Goal: Communication & Community: Answer question/provide support

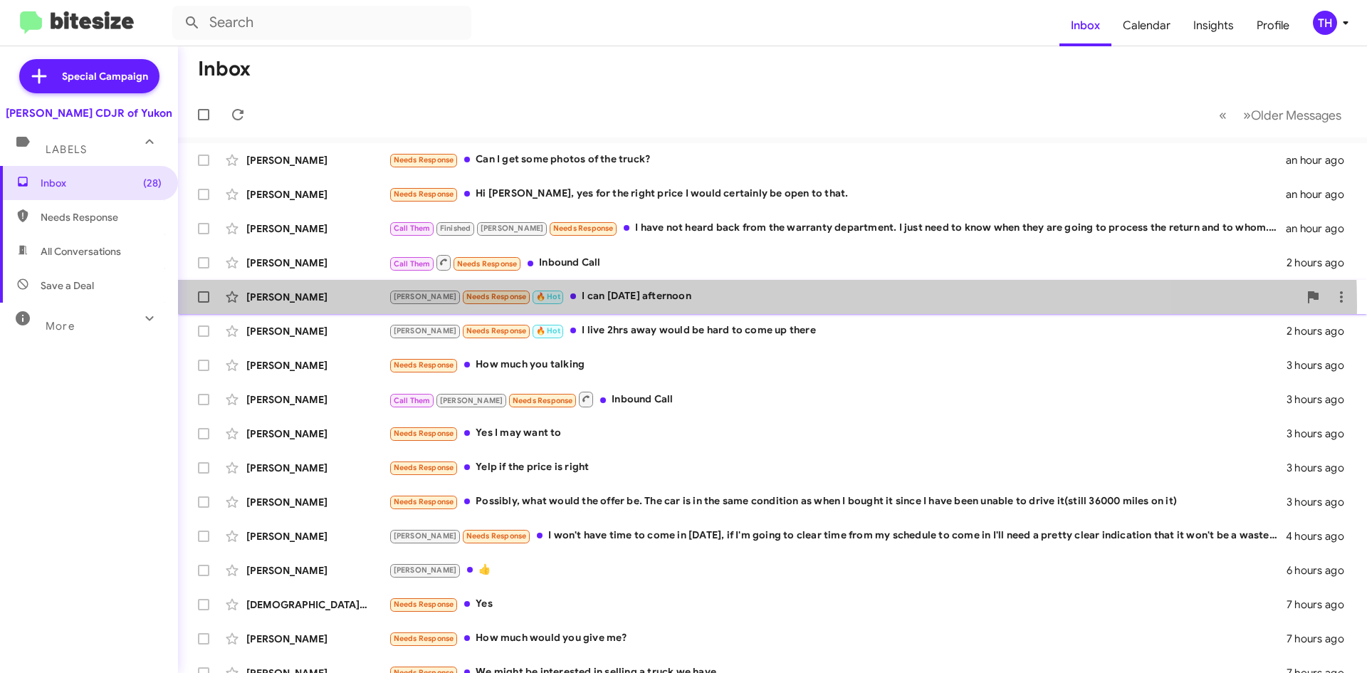
click at [631, 307] on div "[PERSON_NAME] [PERSON_NAME] Needs Response 🔥 Hot I can [DATE] afternoon 2 hours…" at bounding box center [772, 297] width 1166 height 28
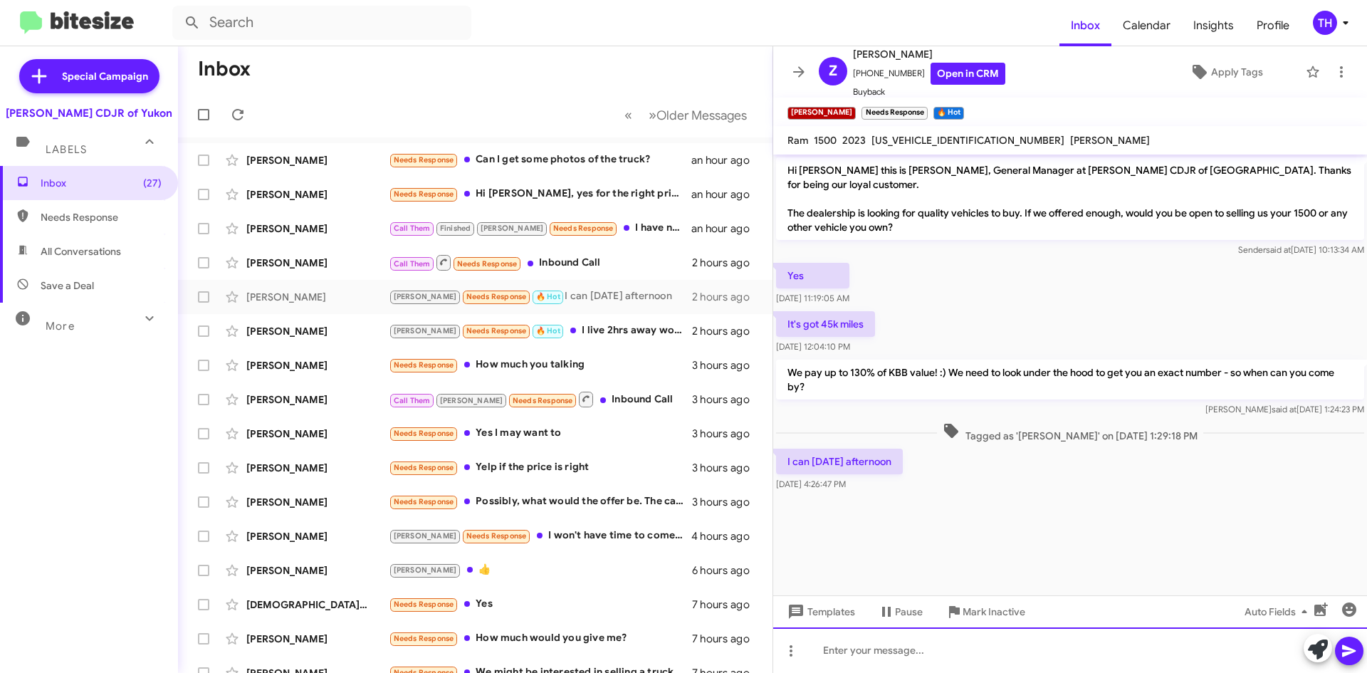
click at [896, 647] on div at bounding box center [1070, 650] width 594 height 46
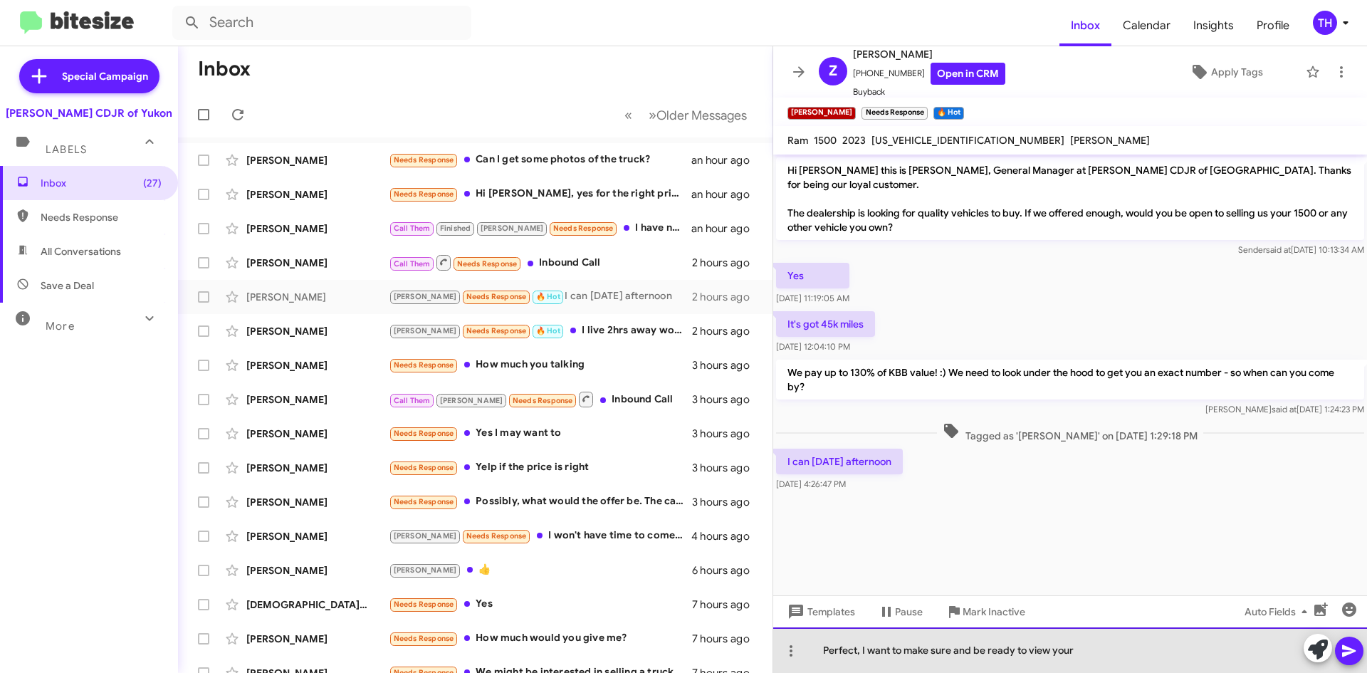
click at [1142, 652] on div "Perfect, I want to make sure and be ready to view your" at bounding box center [1070, 650] width 594 height 46
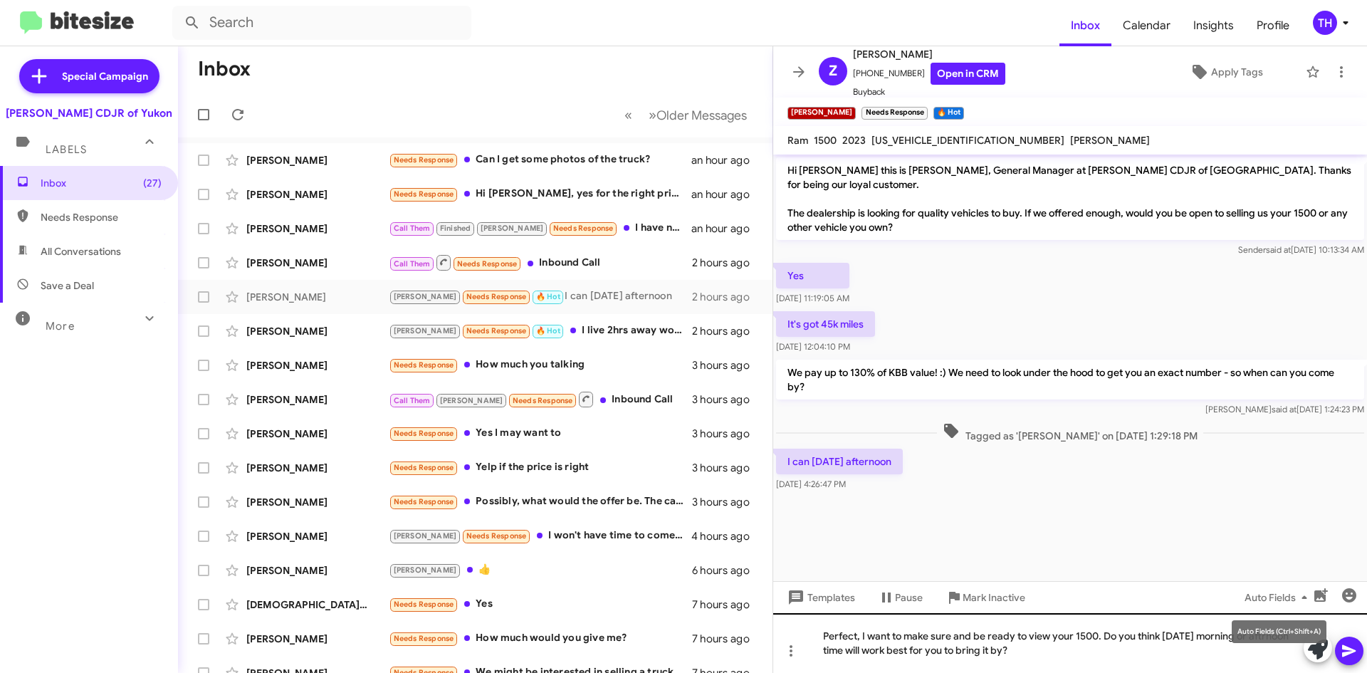
drag, startPoint x: 1275, startPoint y: 629, endPoint x: 1253, endPoint y: 655, distance: 33.9
click at [1253, 643] on mat-tooltip-component "Auto Fields (Ctrl+Shift+A)" at bounding box center [1279, 631] width 115 height 43
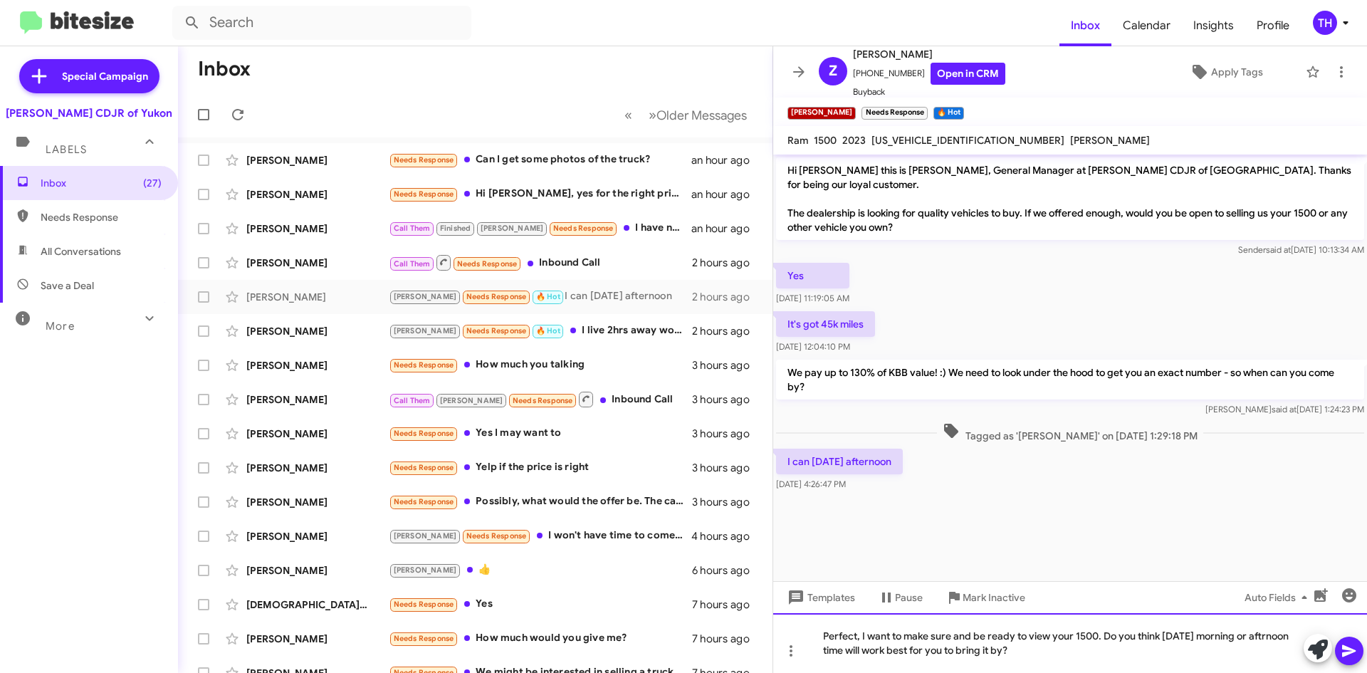
click at [1252, 641] on div "Perfect, I want to make sure and be ready to view your 1500. Do you think [DATE…" at bounding box center [1070, 643] width 594 height 60
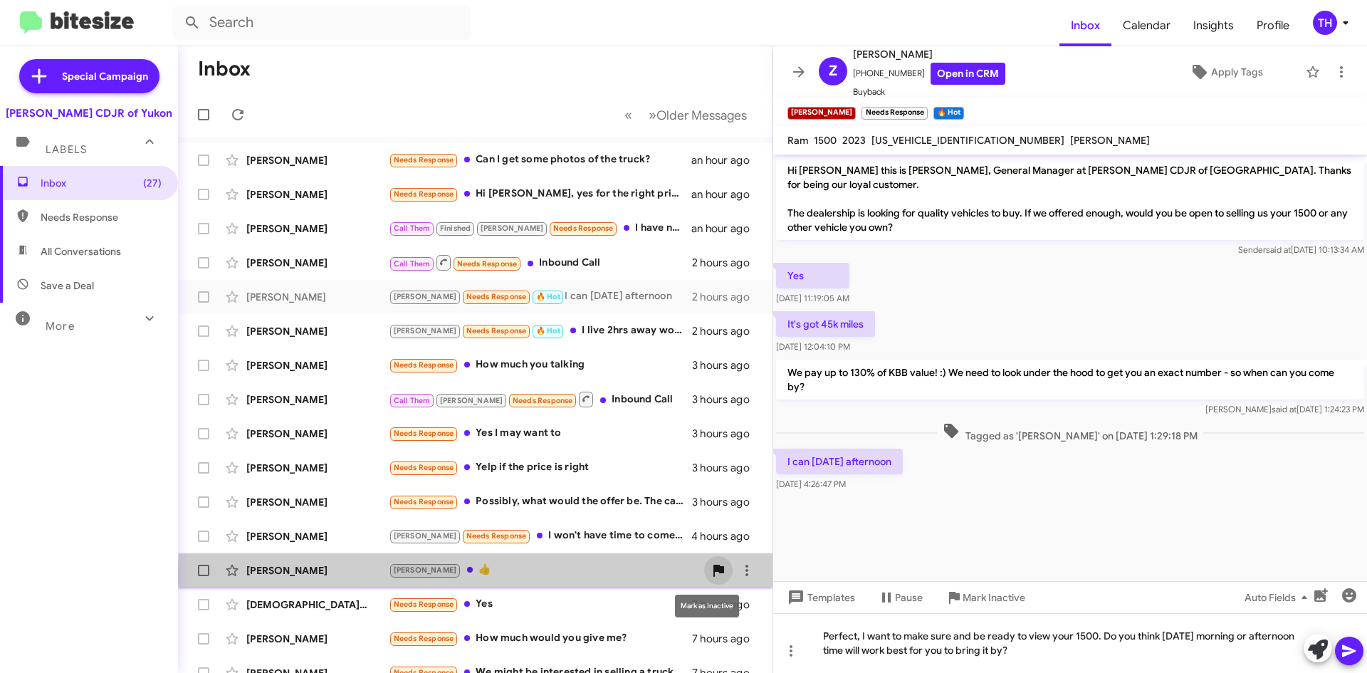
click at [714, 571] on icon at bounding box center [719, 571] width 11 height 12
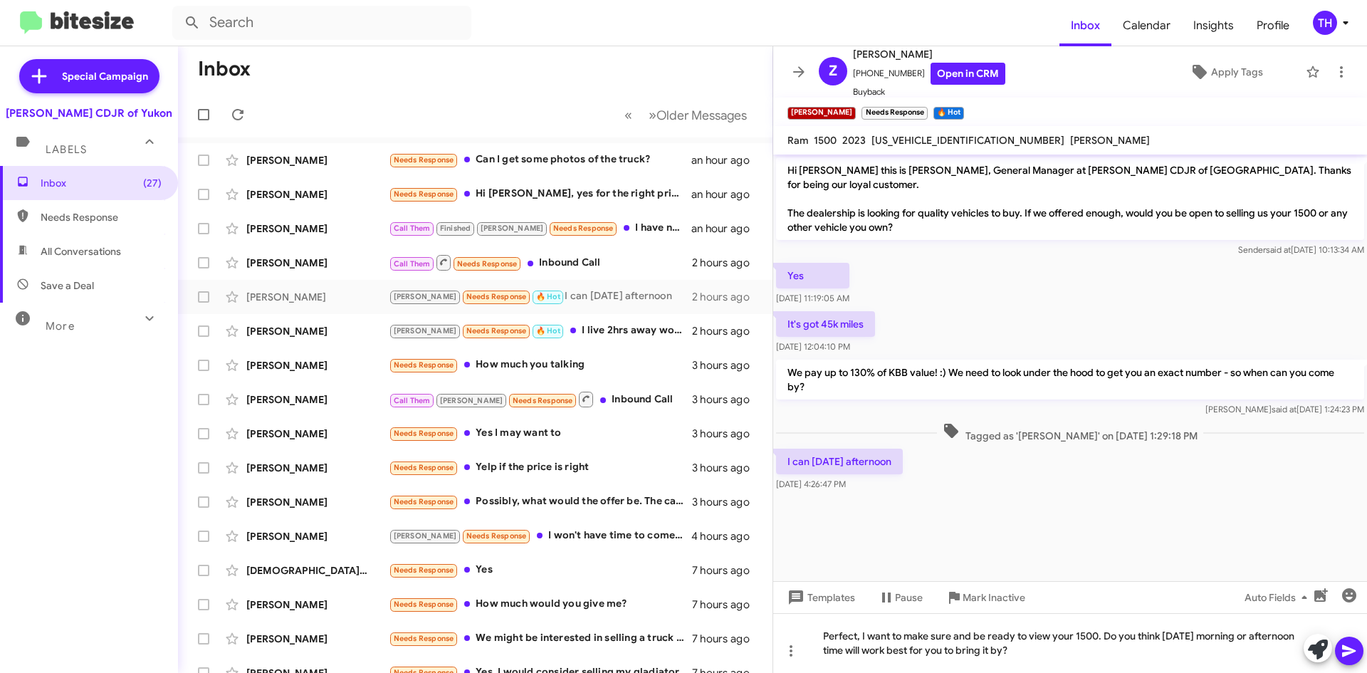
click at [1346, 653] on icon at bounding box center [1349, 651] width 14 height 12
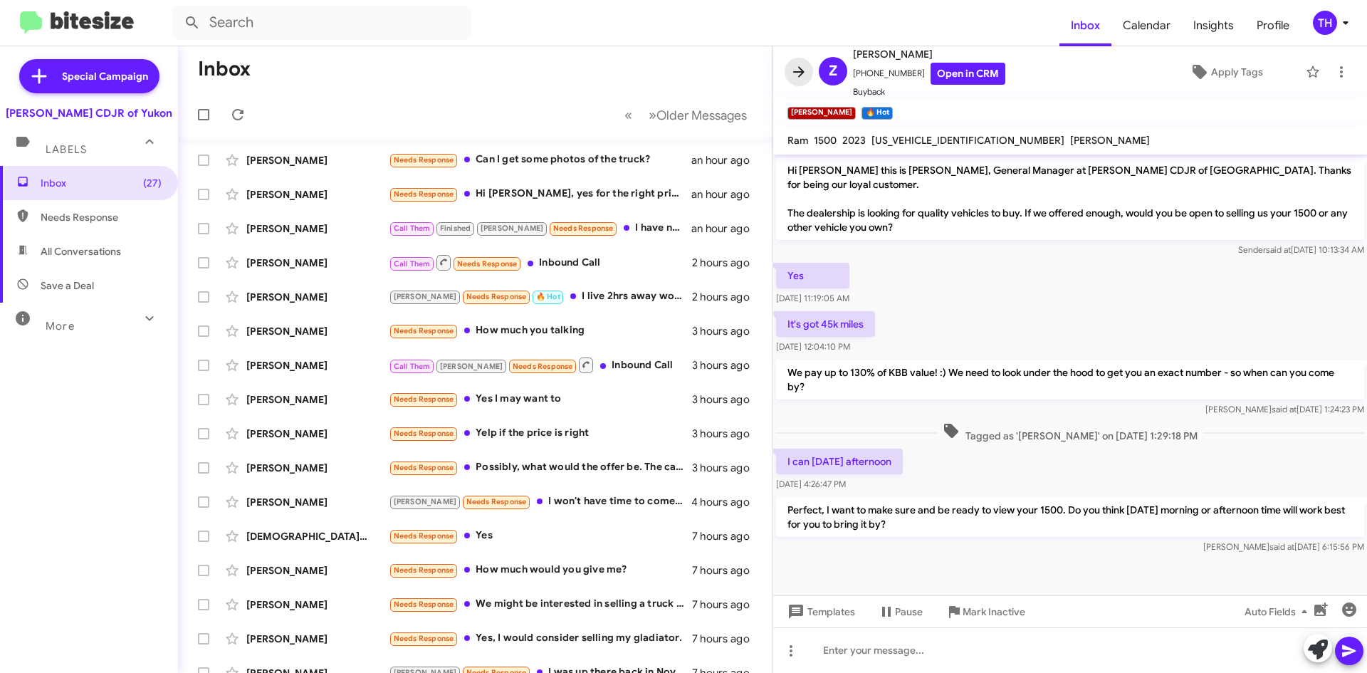
click at [788, 75] on span at bounding box center [799, 71] width 28 height 17
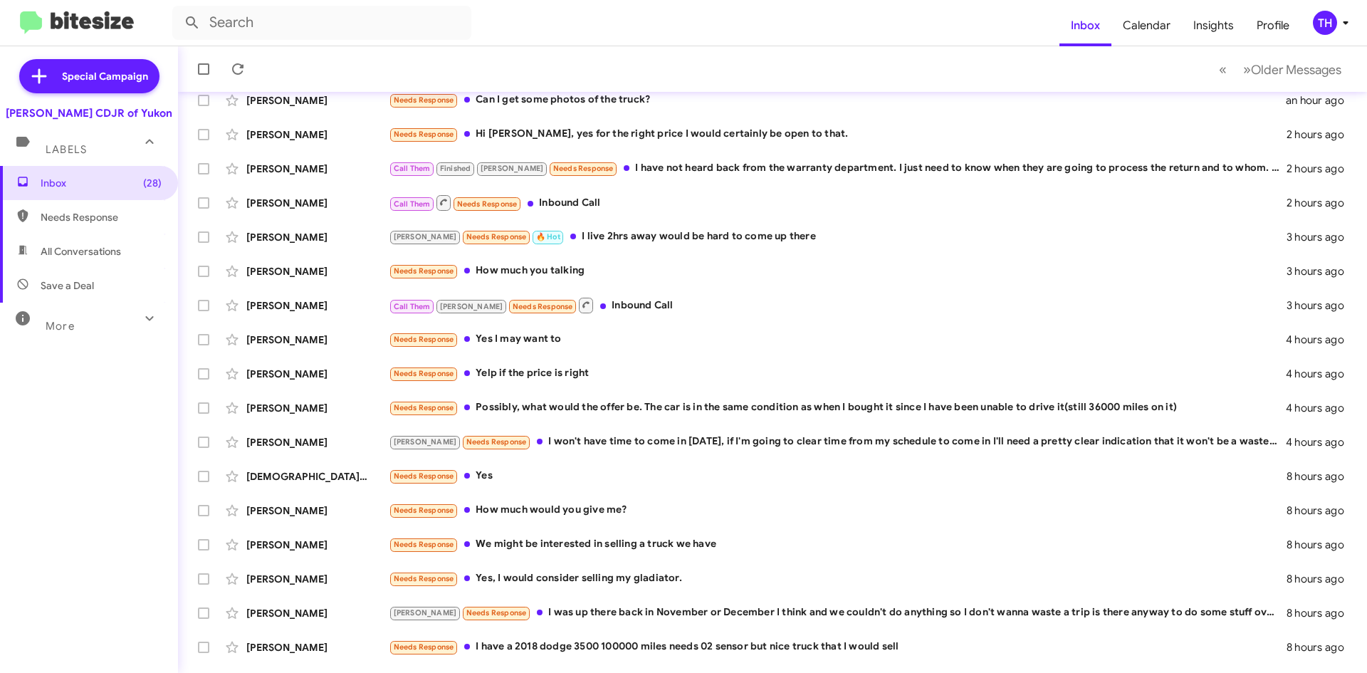
scroll to position [154, 0]
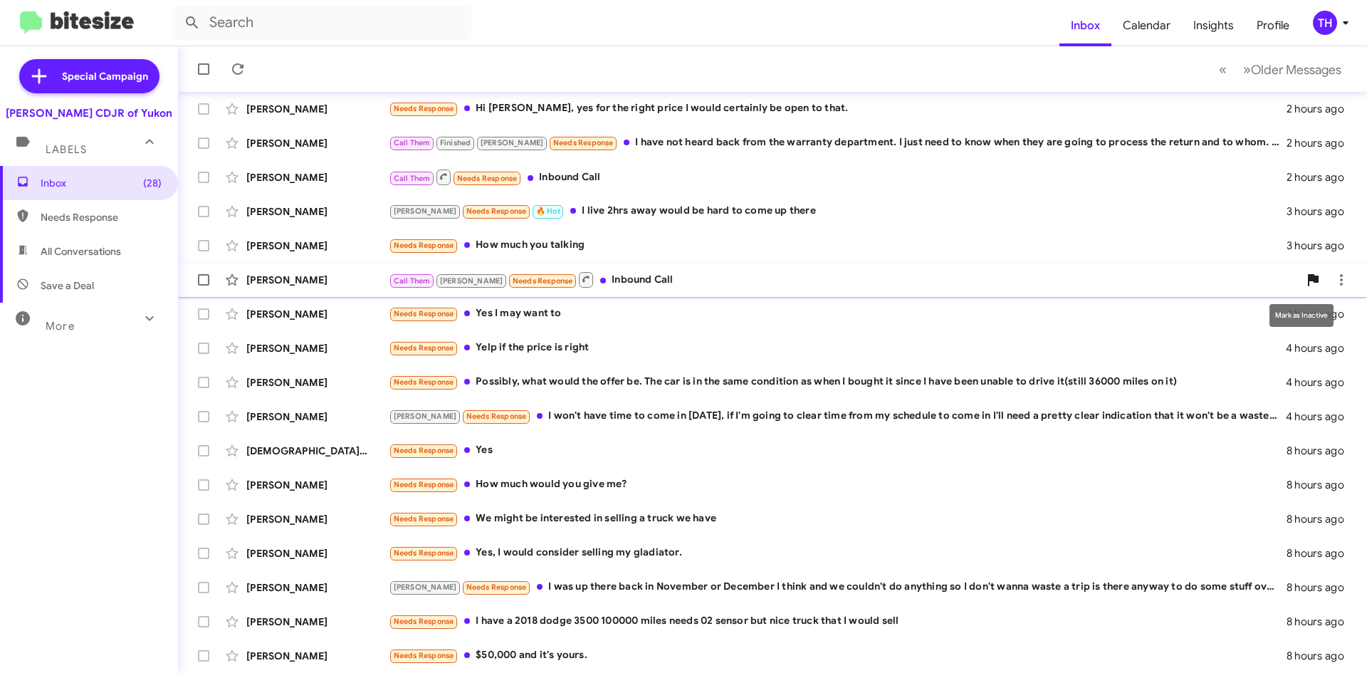
click at [1308, 276] on icon at bounding box center [1313, 280] width 11 height 12
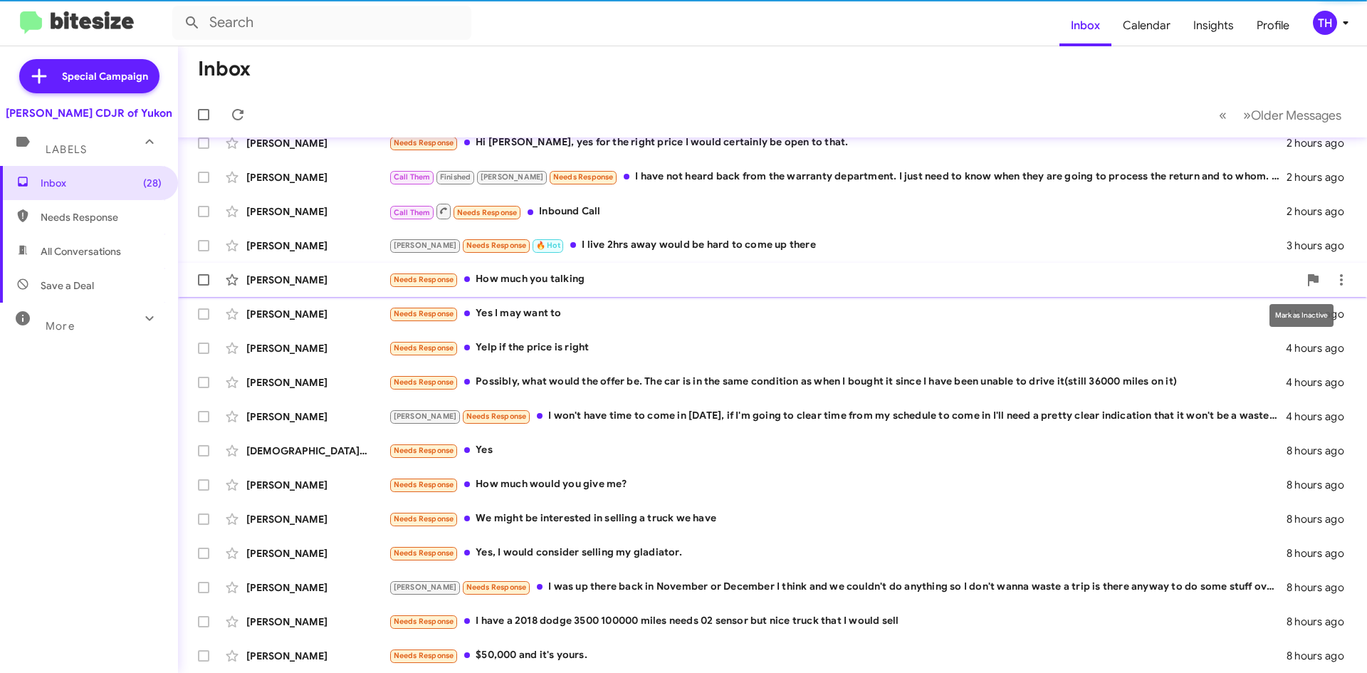
scroll to position [120, 0]
